Goal: Task Accomplishment & Management: Complete application form

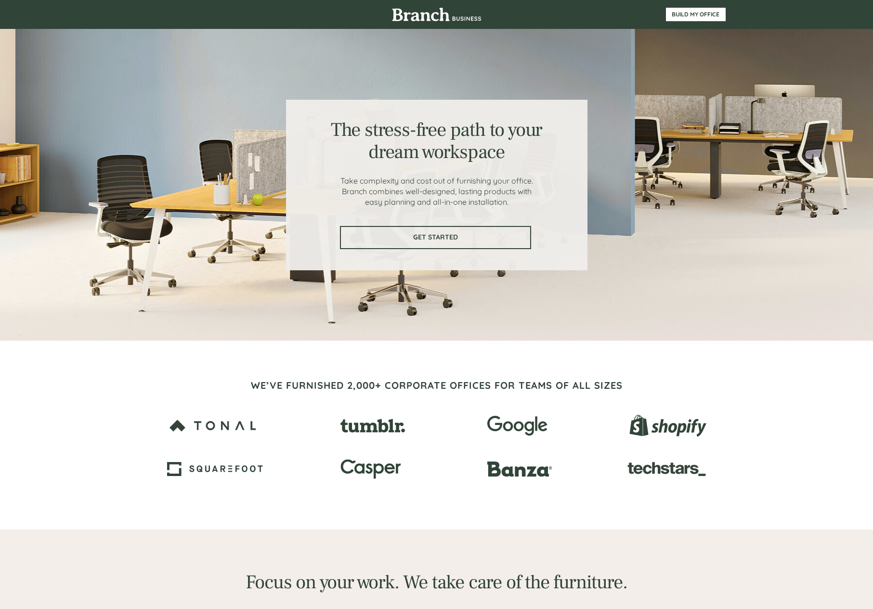
click at [503, 232] on link "GET STARTED" at bounding box center [435, 237] width 191 height 23
click at [439, 232] on link "GET STARTED" at bounding box center [435, 237] width 191 height 23
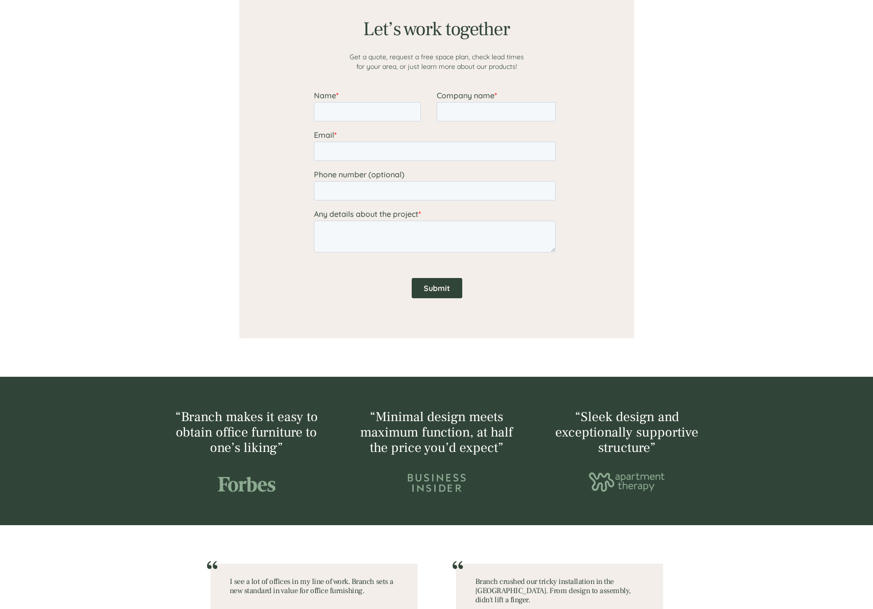
scroll to position [766, 0]
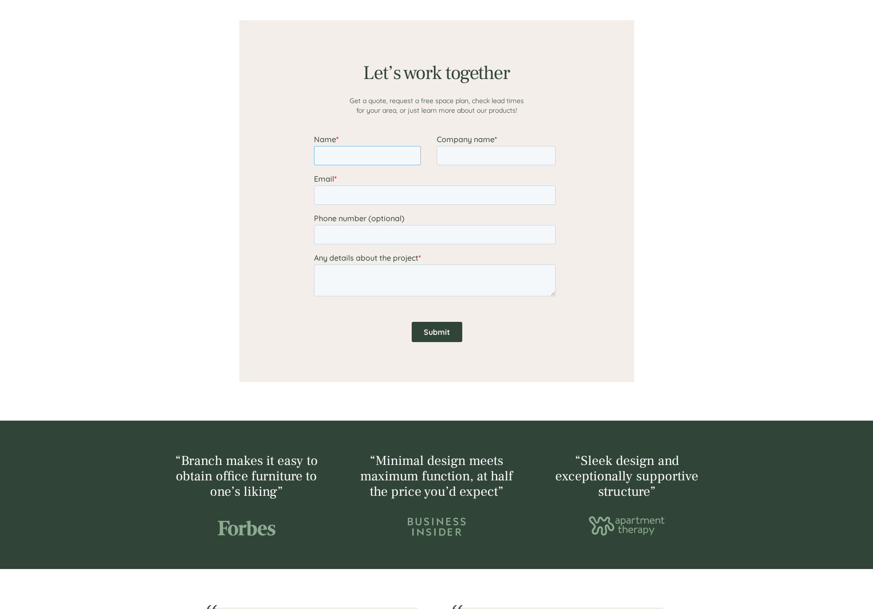
click at [382, 158] on input "Name *" at bounding box center [367, 155] width 107 height 19
type input "[PERSON_NAME]"
click at [473, 146] on input "Company name *" at bounding box center [495, 155] width 119 height 19
type input "r"
type input "ROEM"
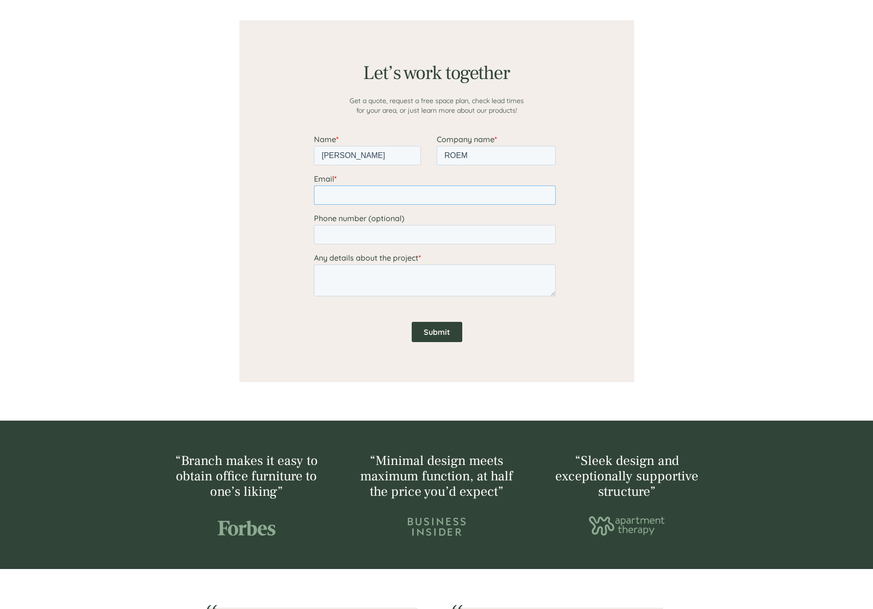
click at [490, 200] on input "Email *" at bounding box center [435, 194] width 242 height 19
type input "[EMAIL_ADDRESS][DOMAIN_NAME]"
click at [418, 237] on input "Phone number (optional)" at bounding box center [435, 234] width 242 height 19
type input "[PHONE_NUMBER]"
click at [419, 276] on textarea "Any details about the project *" at bounding box center [435, 280] width 242 height 32
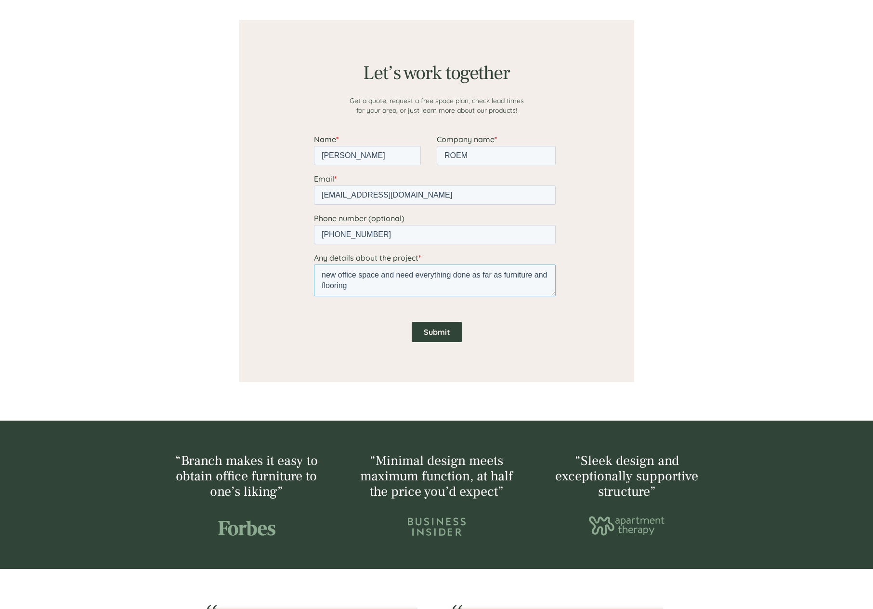
type textarea "new office space and need everything done as far as furniture and flooring"
click at [436, 331] on input "Submit" at bounding box center [436, 332] width 51 height 20
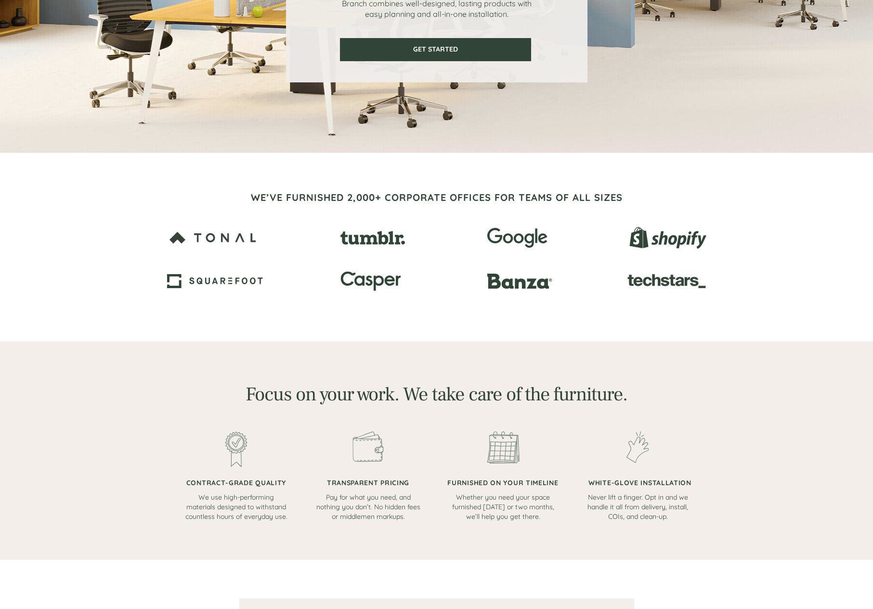
scroll to position [0, 0]
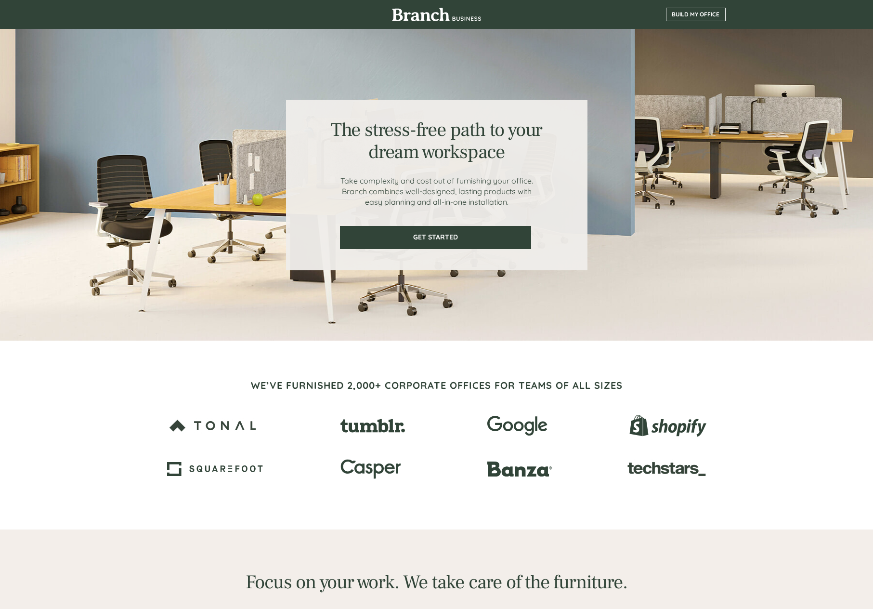
click at [706, 14] on span "BUILD MY OFFICE" at bounding box center [696, 14] width 59 height 7
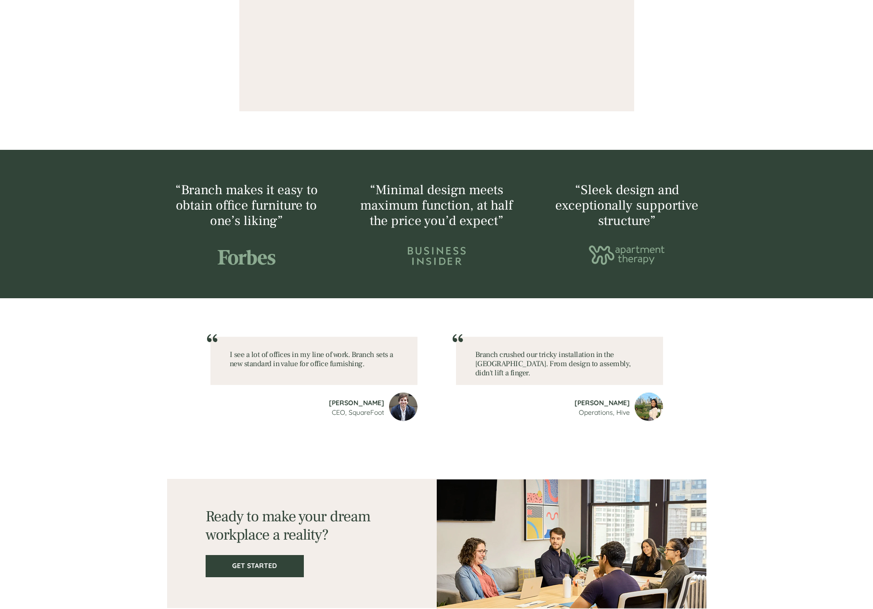
scroll to position [1055, 0]
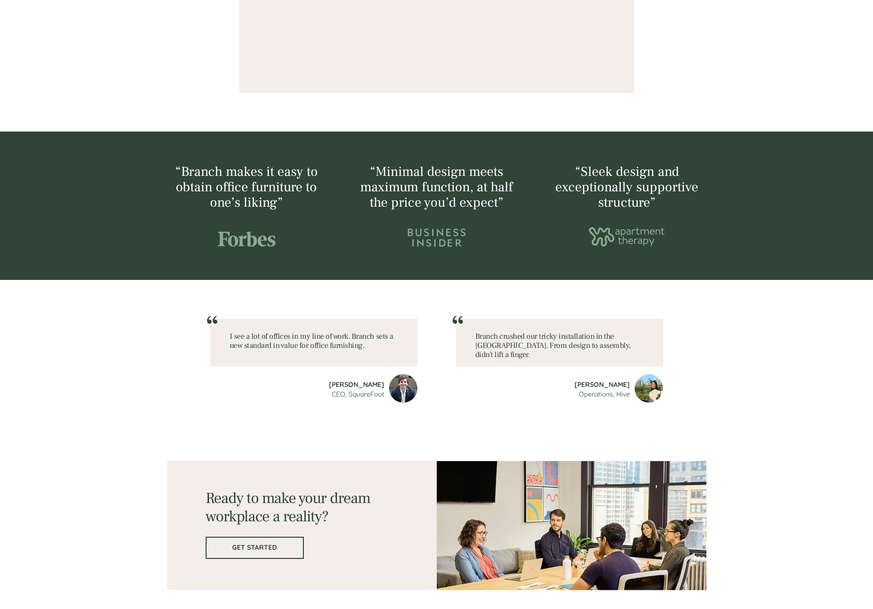
click at [263, 553] on link "GET STARTED" at bounding box center [255, 548] width 98 height 22
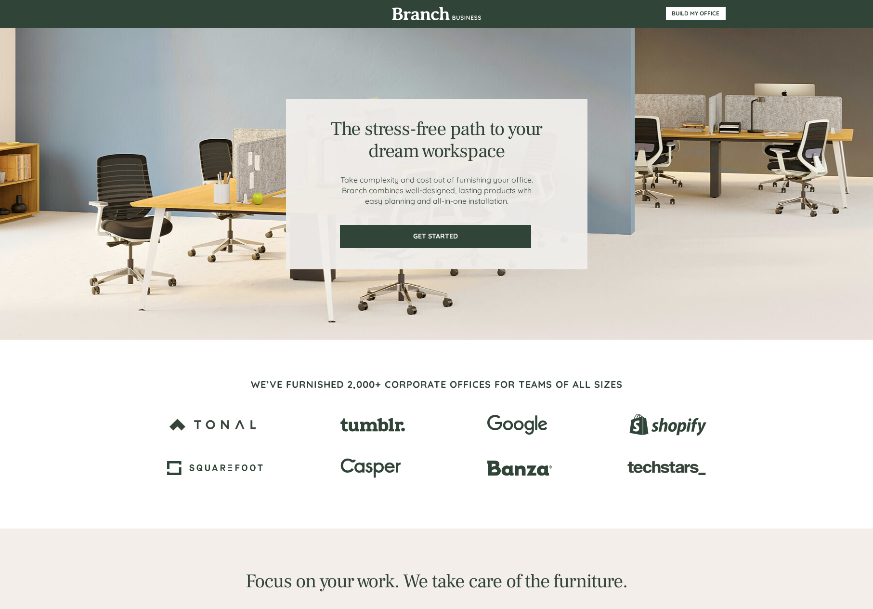
scroll to position [0, 0]
